Goal: Task Accomplishment & Management: Use online tool/utility

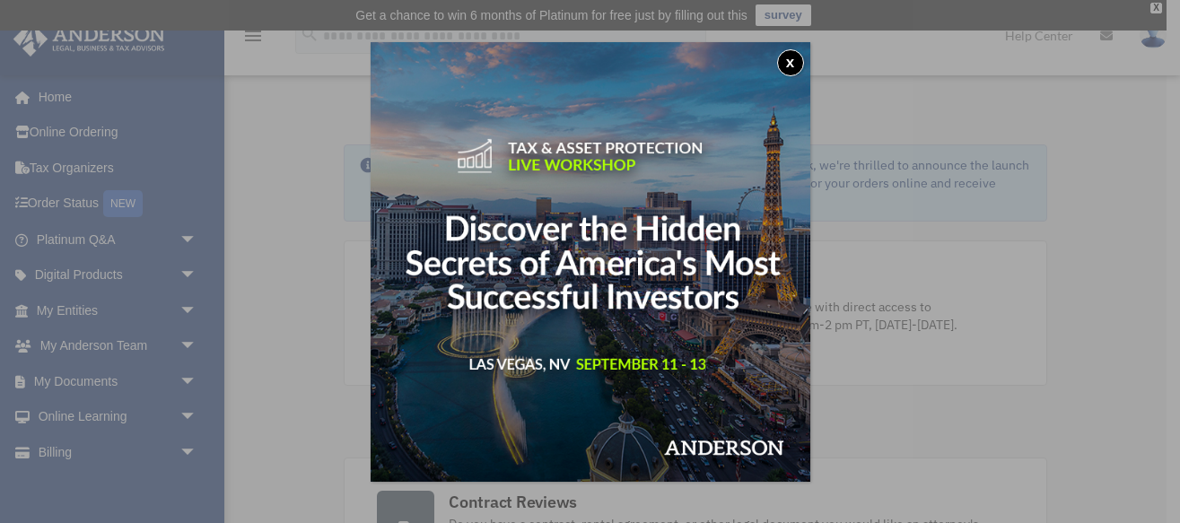
click at [793, 66] on button "x" at bounding box center [790, 62] width 27 height 27
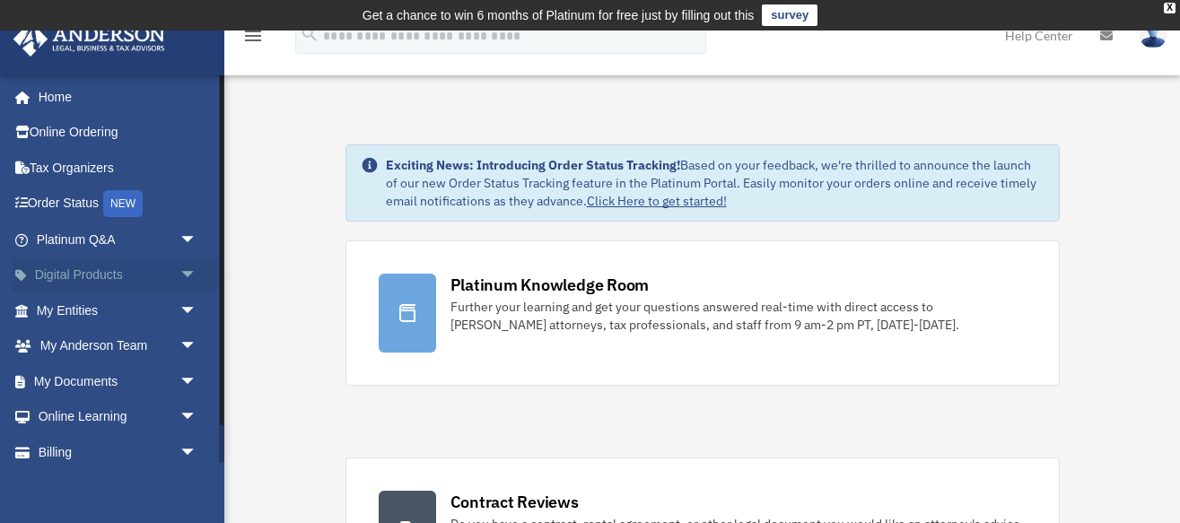
click at [68, 272] on link "Digital Products arrow_drop_down" at bounding box center [119, 276] width 212 height 36
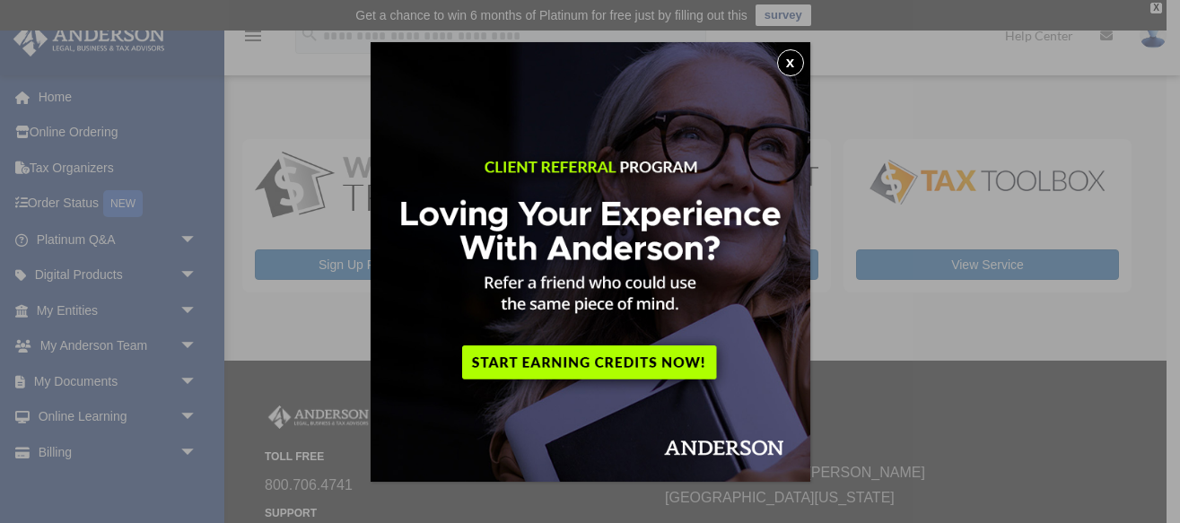
click at [787, 49] on button "x" at bounding box center [790, 62] width 27 height 27
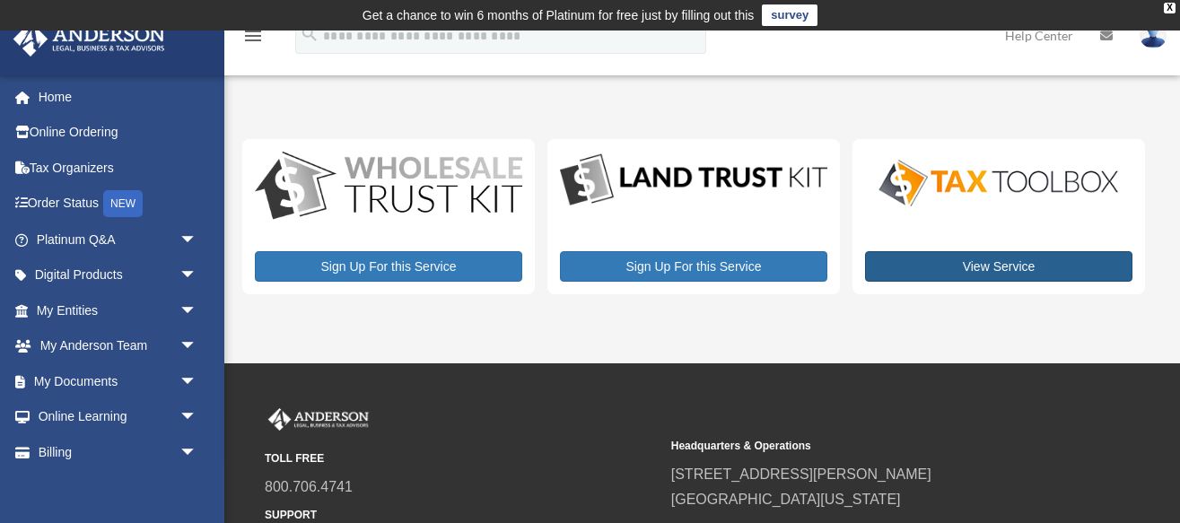
click at [1001, 259] on link "View Service" at bounding box center [998, 266] width 267 height 31
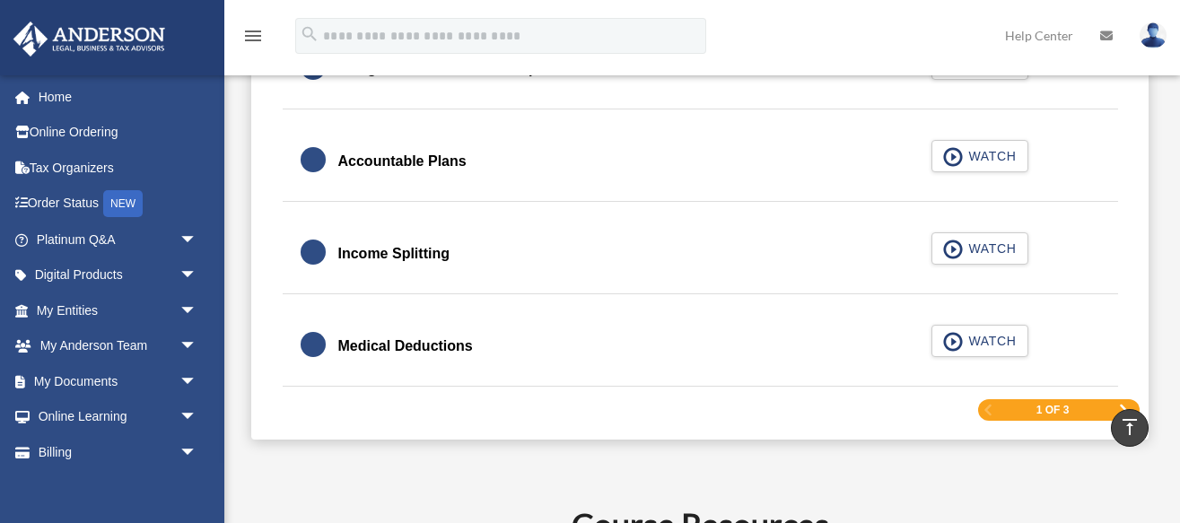
scroll to position [2837, 0]
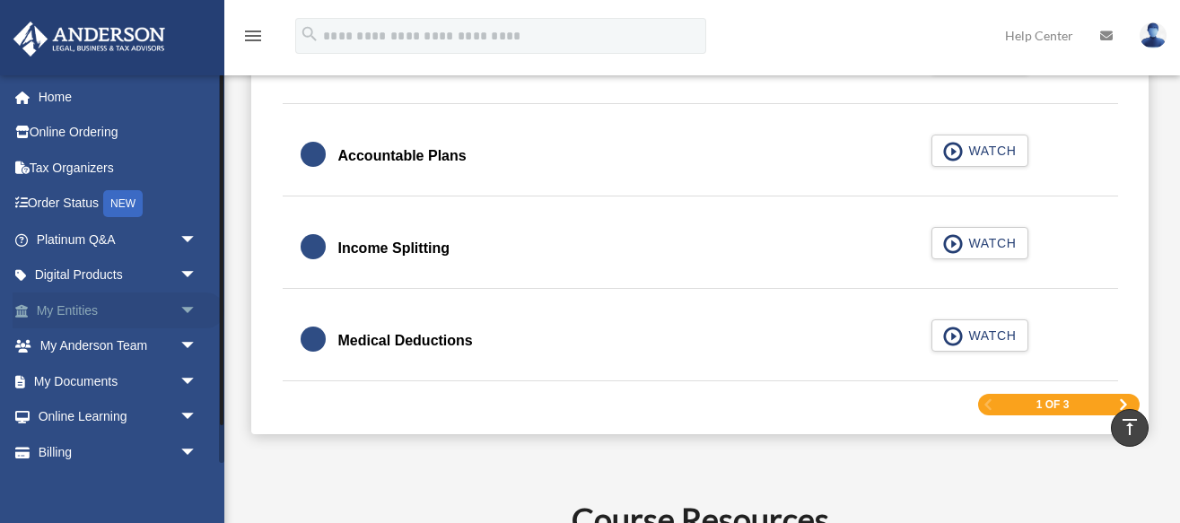
click at [72, 313] on link "My Entities arrow_drop_down" at bounding box center [119, 311] width 212 height 36
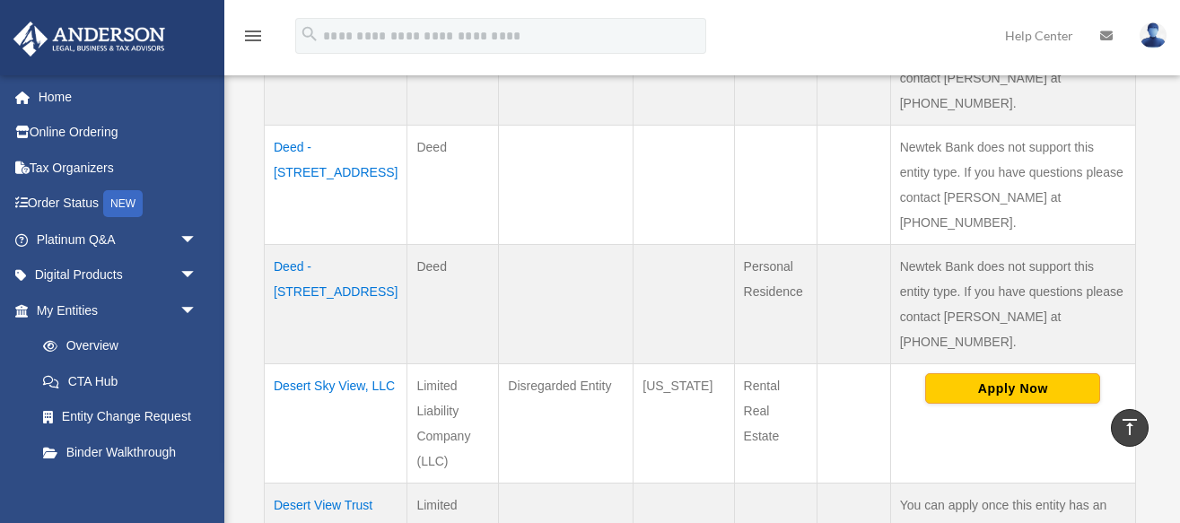
scroll to position [1056, 0]
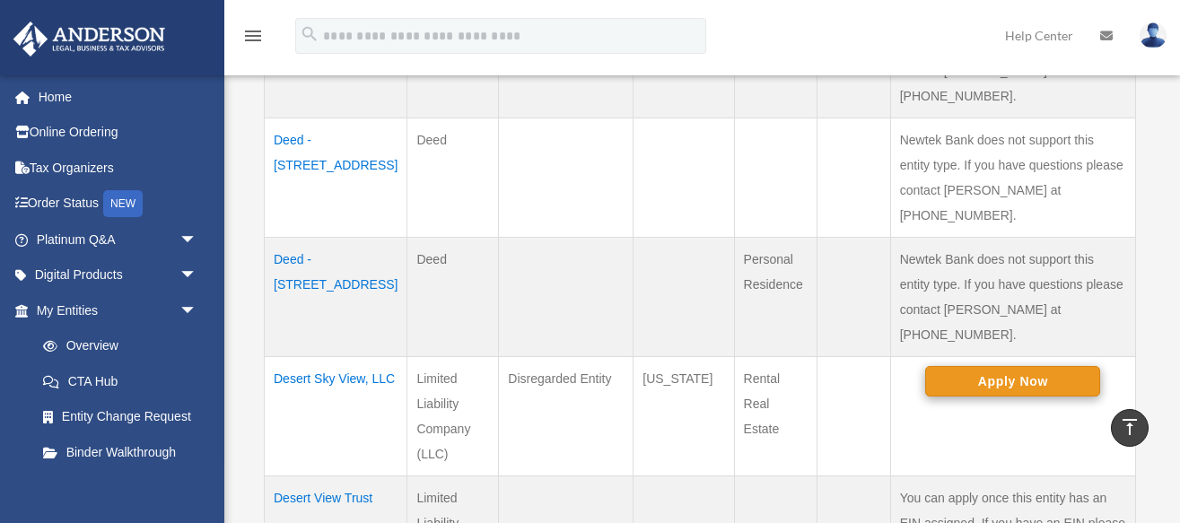
click at [994, 366] on button "Apply Now" at bounding box center [1012, 381] width 175 height 31
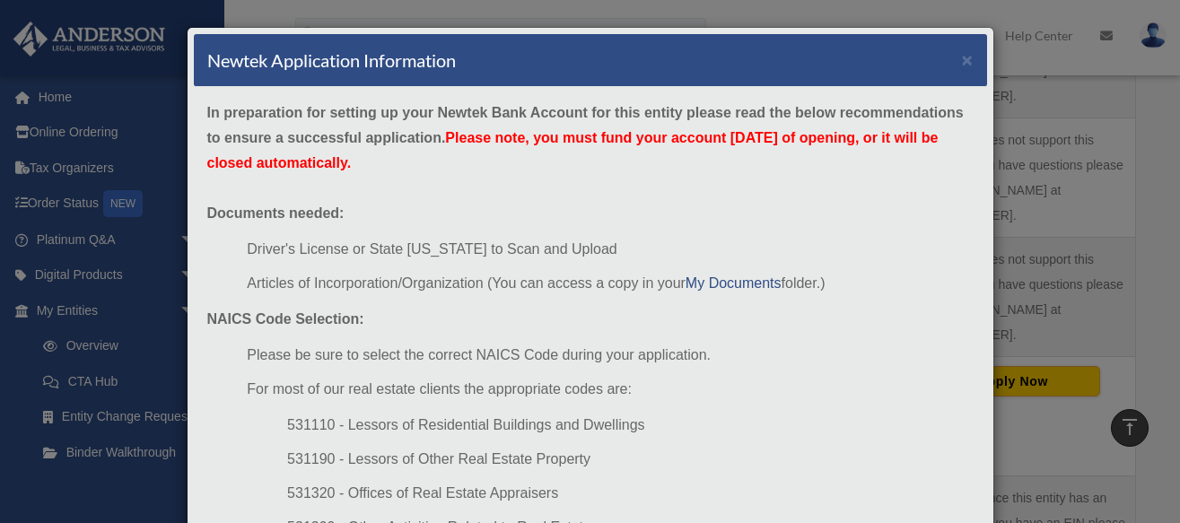
scroll to position [0, 0]
click at [968, 64] on button "×" at bounding box center [968, 59] width 12 height 19
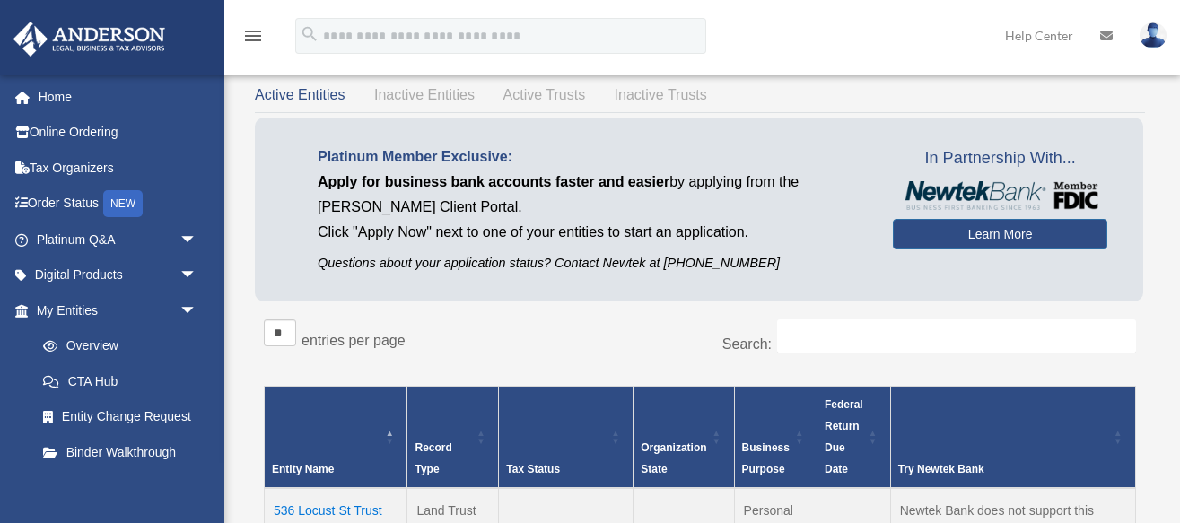
scroll to position [80, 0]
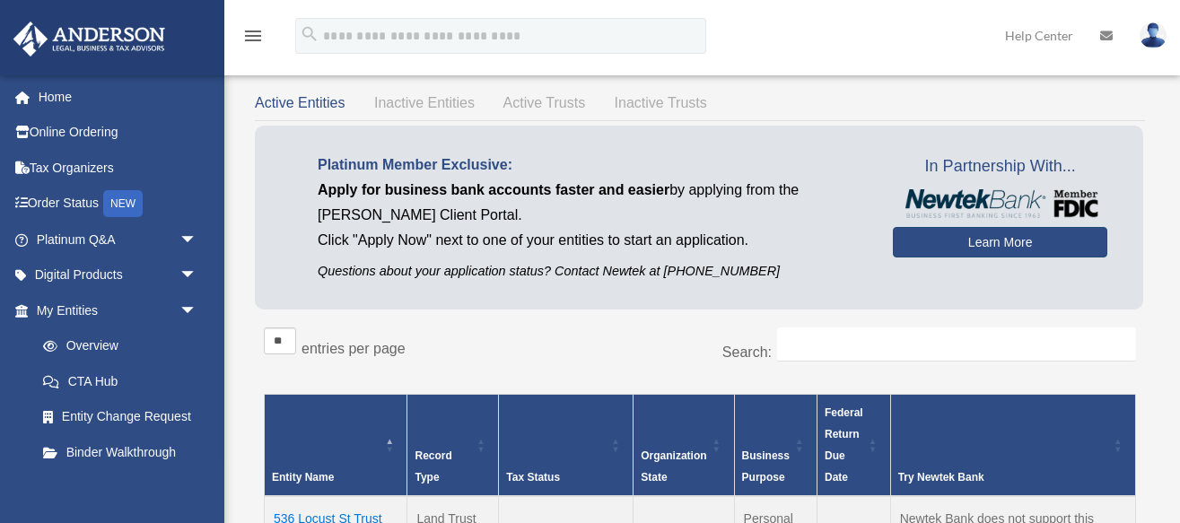
click at [1017, 241] on link "Learn More" at bounding box center [1000, 242] width 215 height 31
